Goal: Navigation & Orientation: Find specific page/section

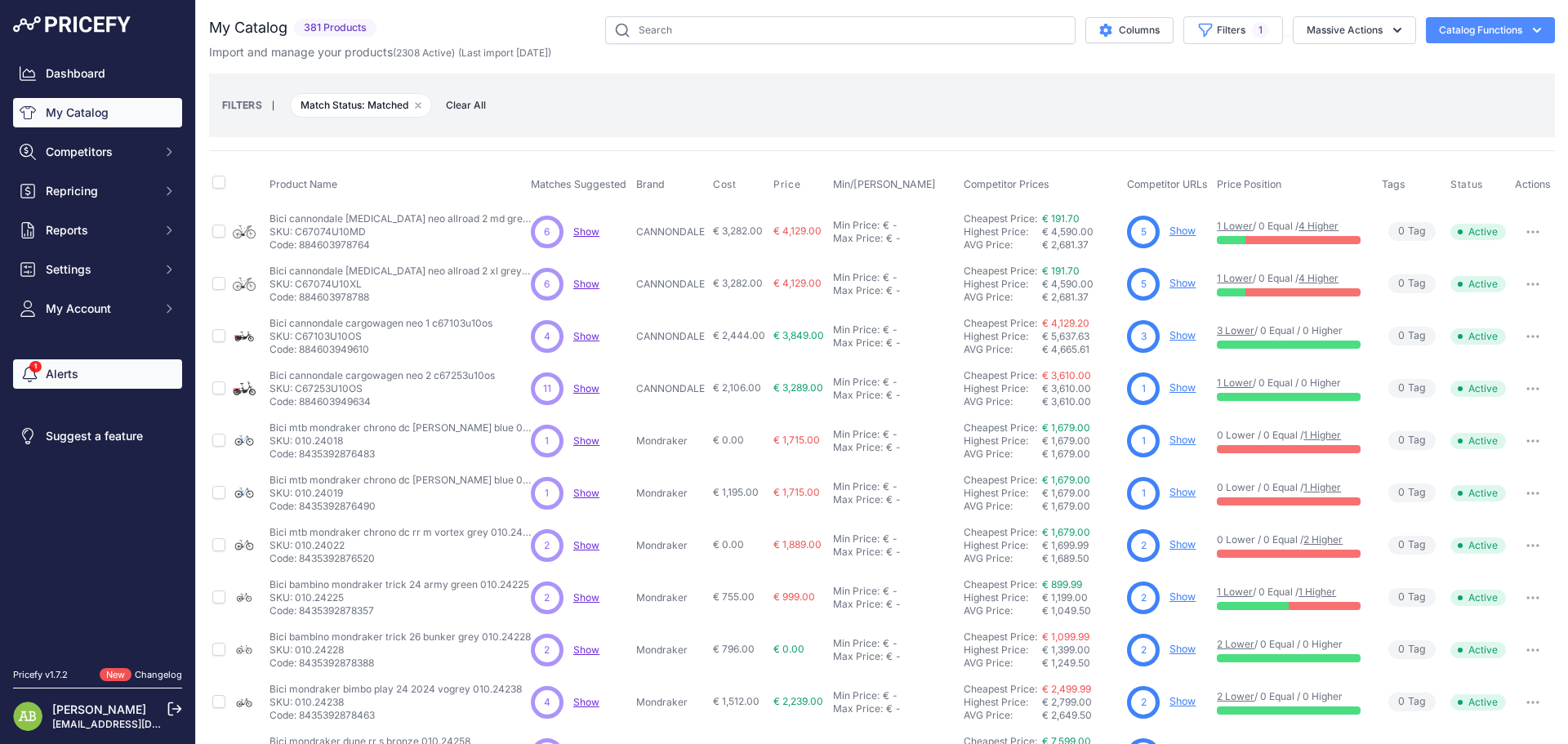
click at [69, 377] on link "Alerts" at bounding box center [97, 374] width 169 height 29
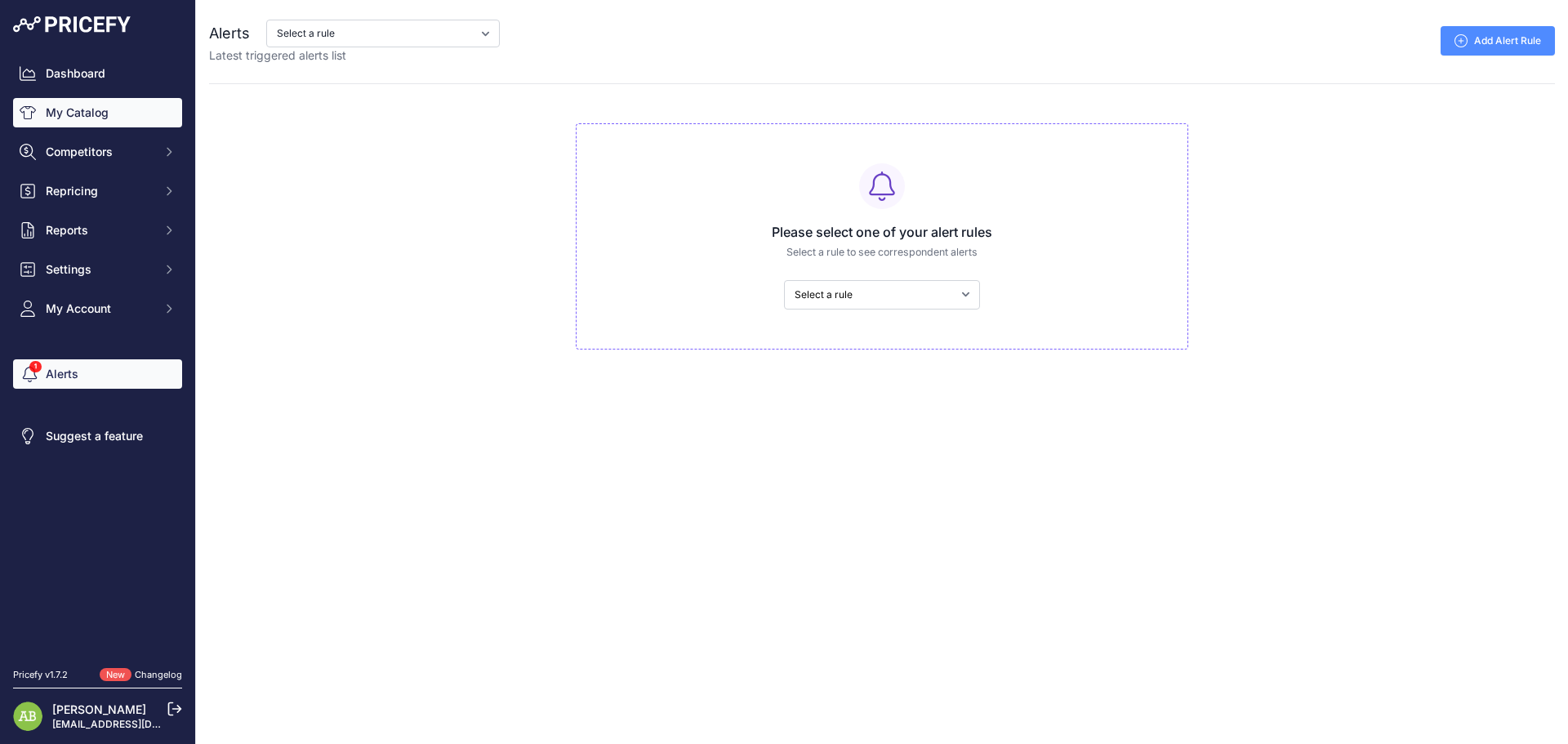
click at [110, 124] on link "My Catalog" at bounding box center [97, 113] width 169 height 29
